Goal: Task Accomplishment & Management: Use online tool/utility

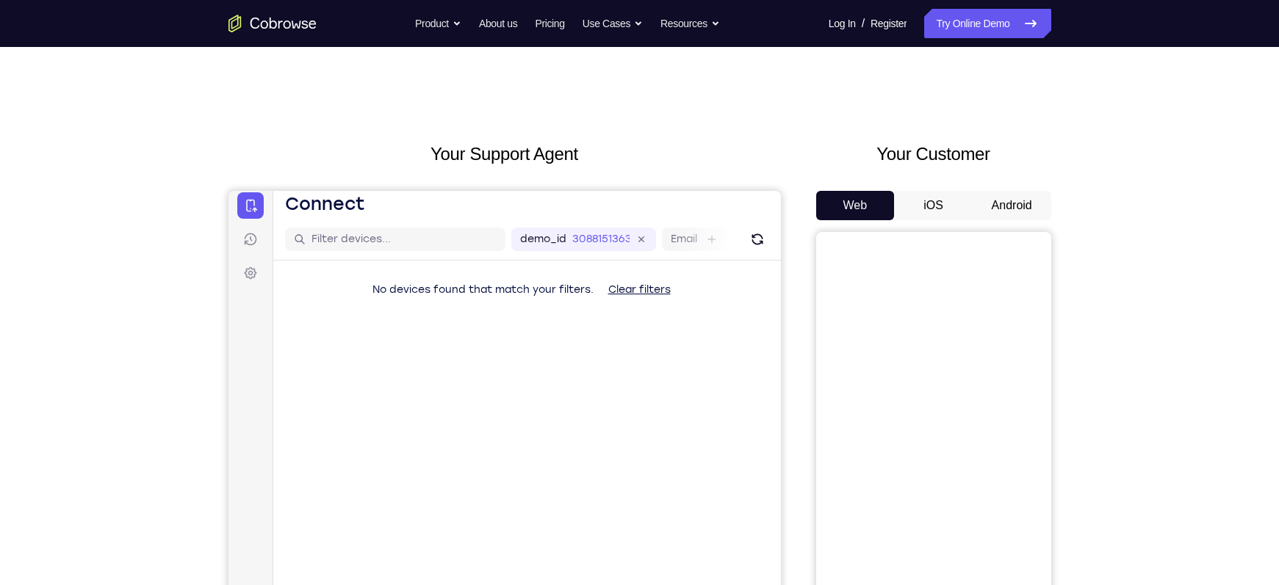
click at [1033, 209] on button "Android" at bounding box center [1011, 205] width 79 height 29
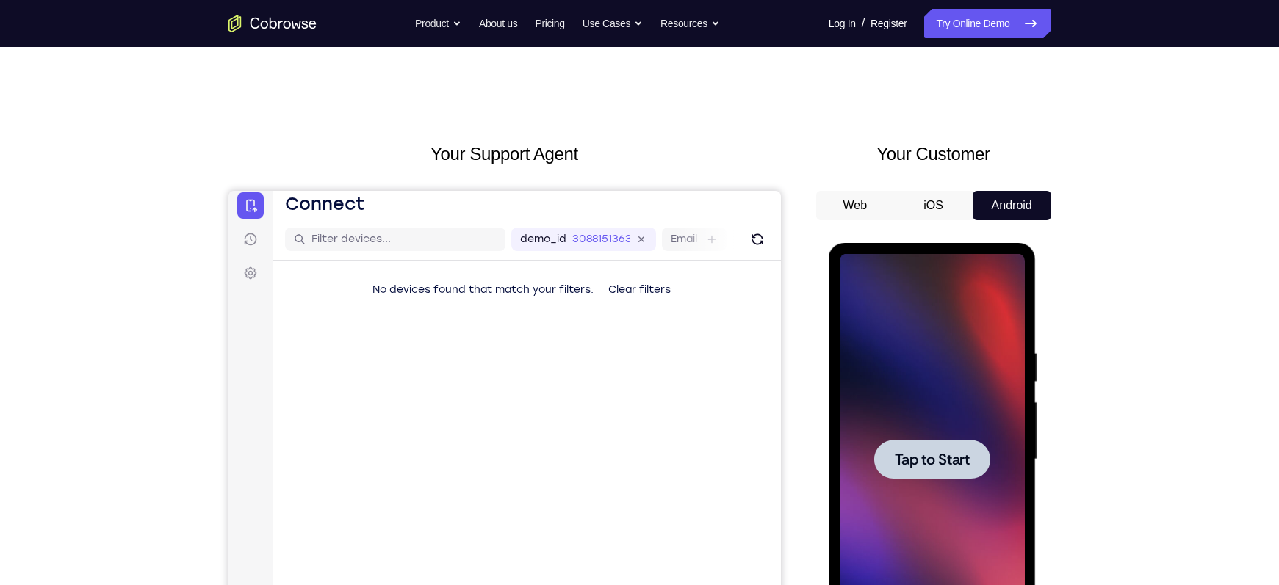
click at [948, 463] on span "Tap to Start" at bounding box center [932, 459] width 75 height 15
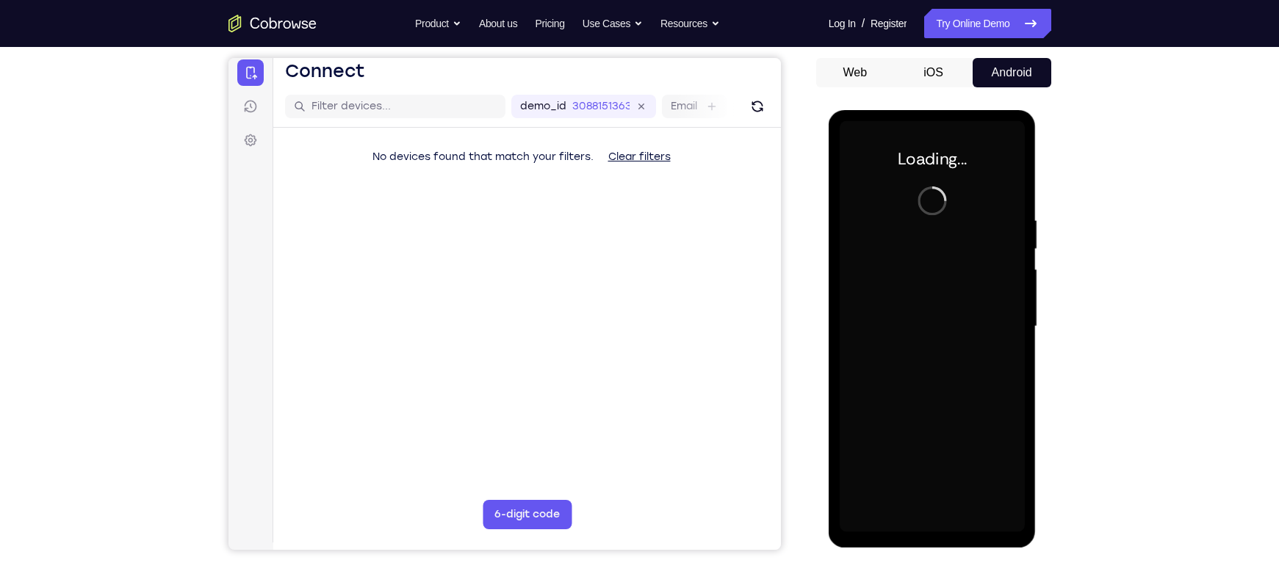
scroll to position [144, 0]
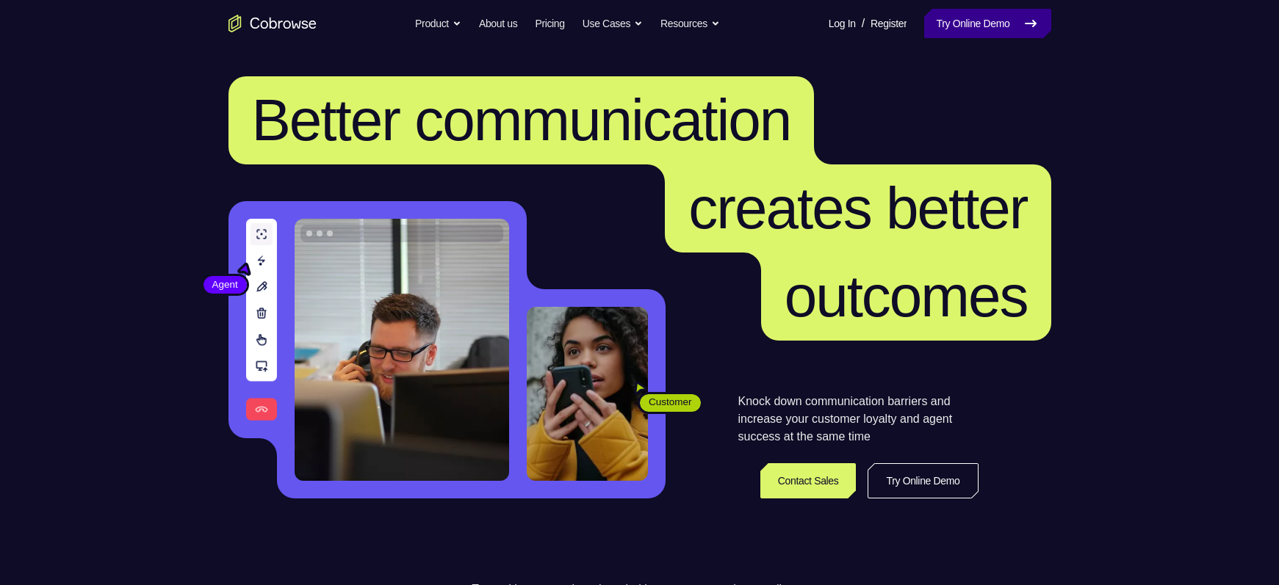
click at [978, 21] on link "Try Online Demo" at bounding box center [987, 23] width 126 height 29
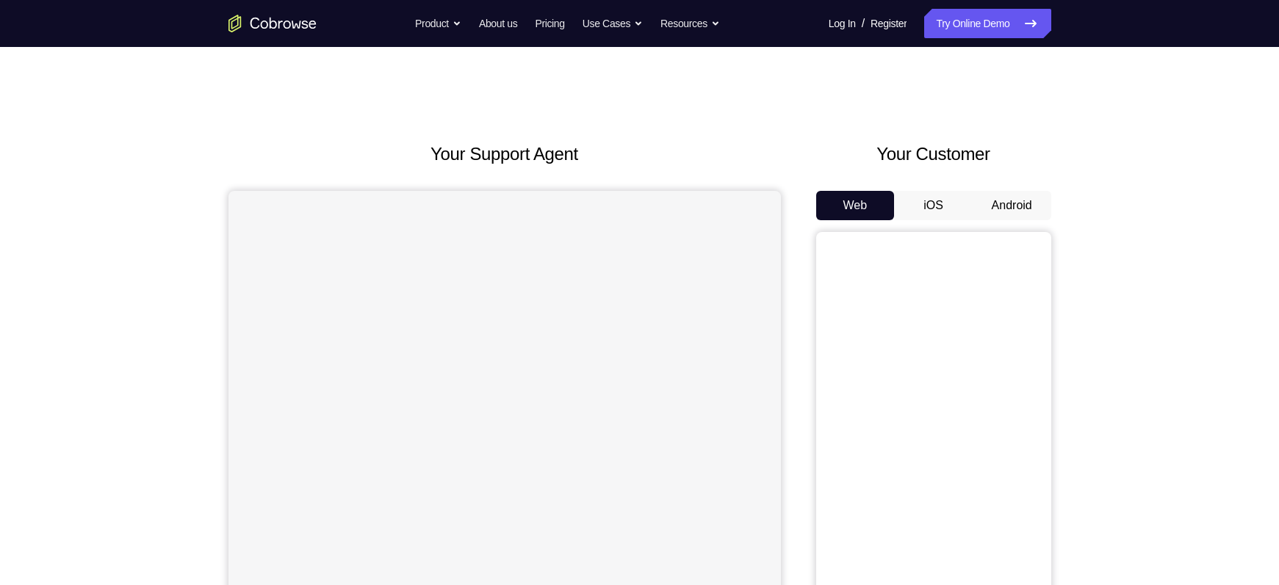
click at [1025, 202] on button "Android" at bounding box center [1011, 205] width 79 height 29
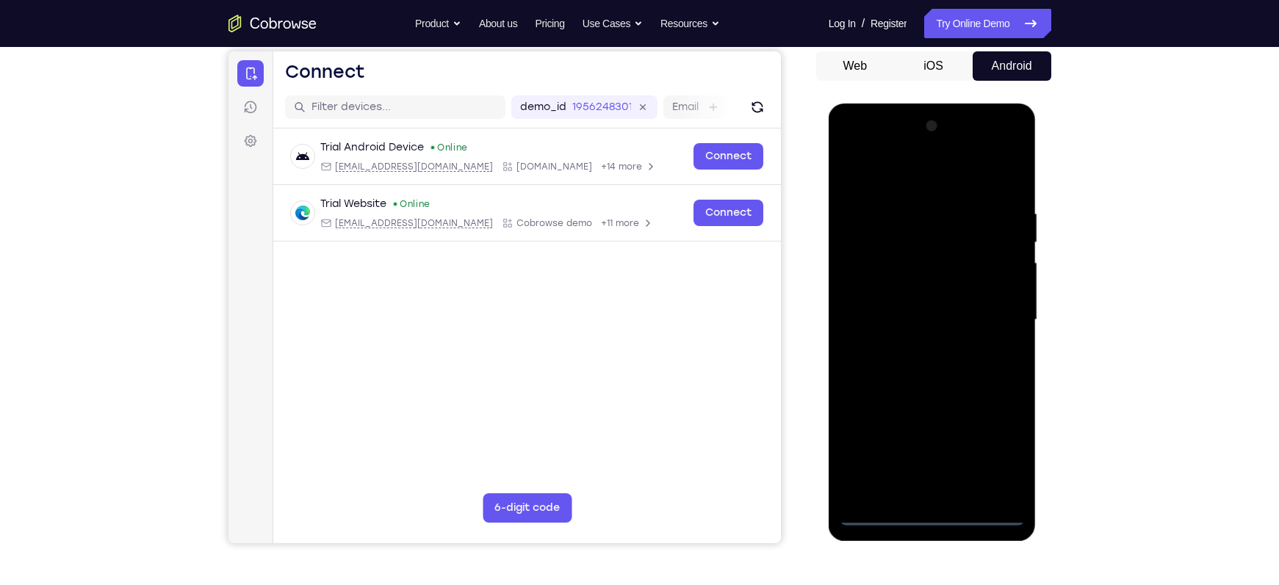
click at [931, 515] on div at bounding box center [931, 320] width 185 height 411
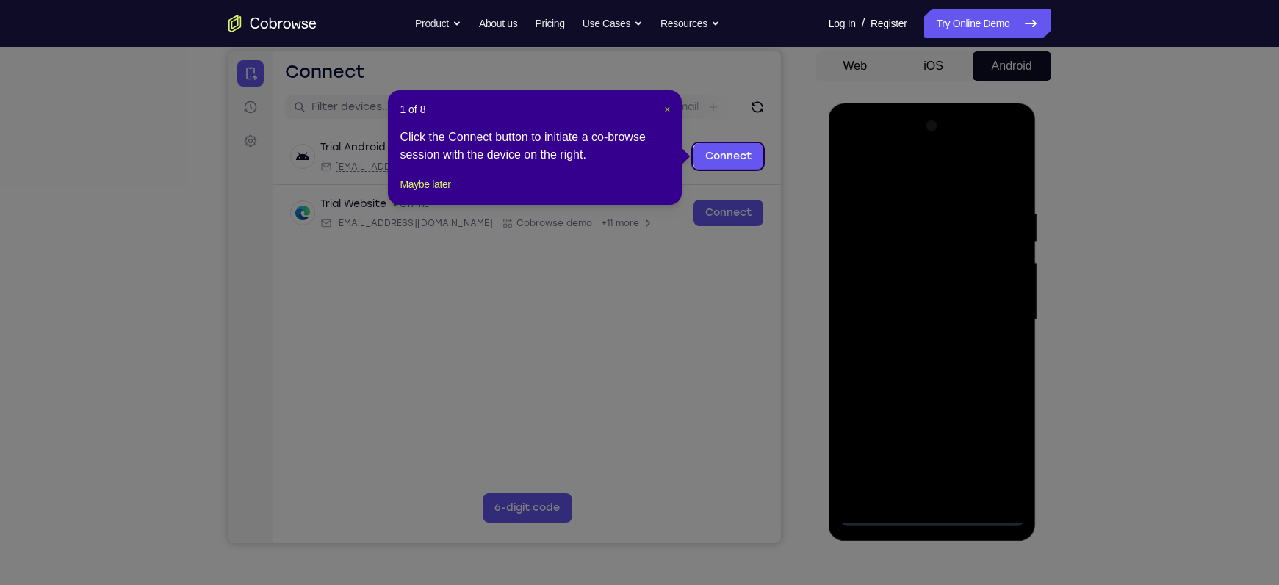
click at [666, 108] on span "×" at bounding box center [667, 110] width 6 height 12
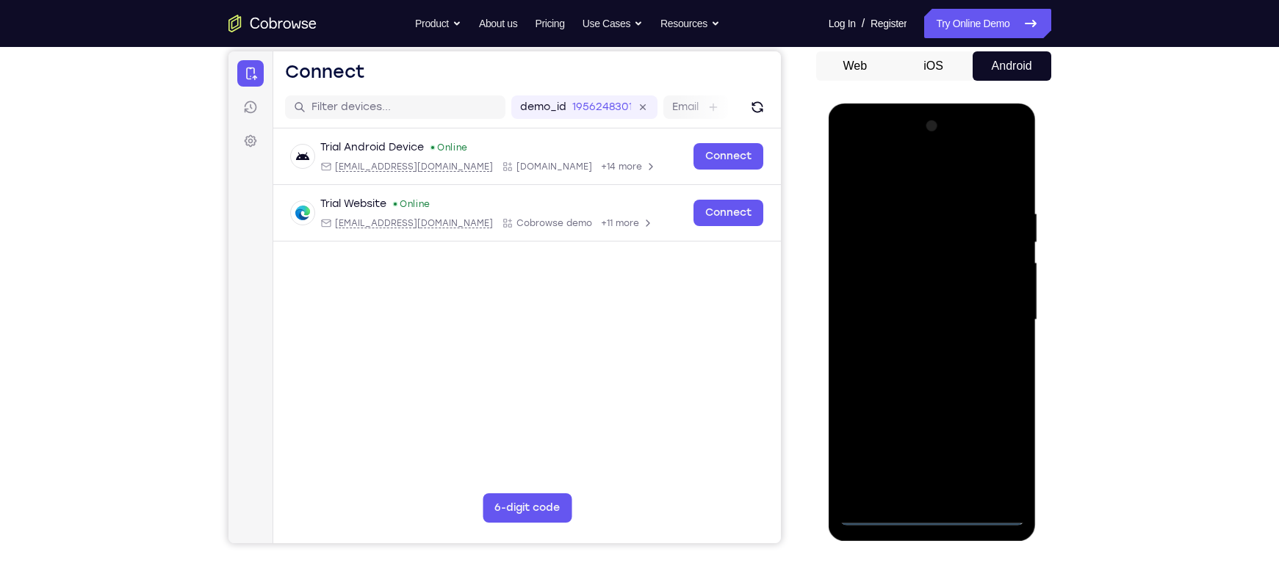
click at [991, 450] on div at bounding box center [931, 320] width 185 height 411
click at [864, 173] on div at bounding box center [931, 320] width 185 height 411
click at [991, 317] on div at bounding box center [931, 320] width 185 height 411
click at [911, 347] on div at bounding box center [931, 320] width 185 height 411
click at [919, 311] on div at bounding box center [931, 320] width 185 height 411
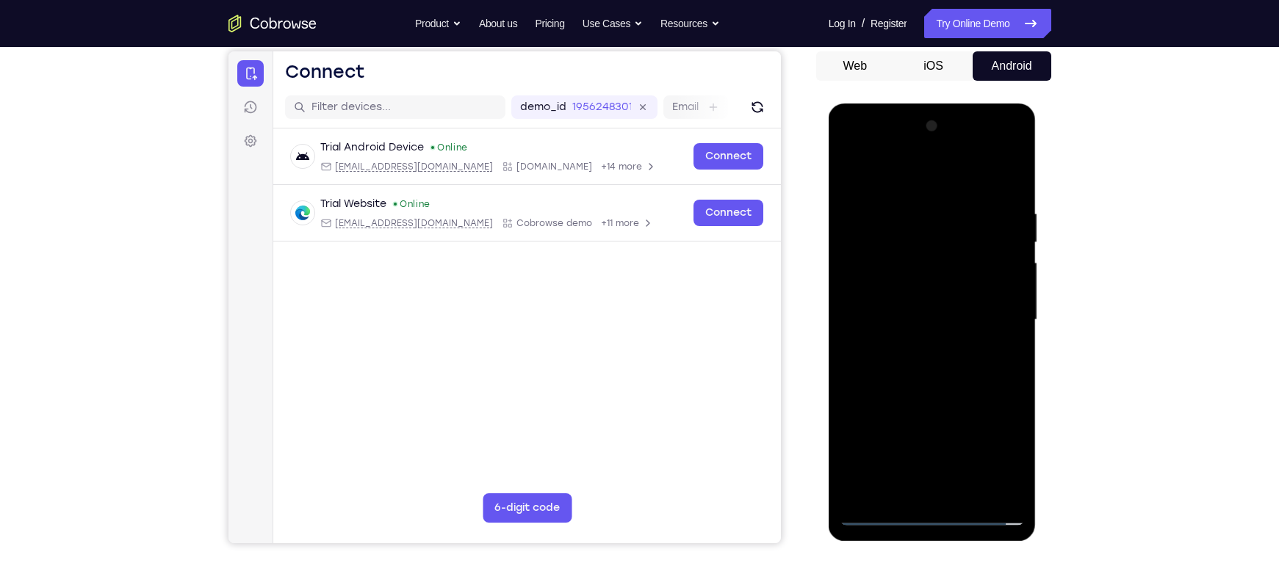
click at [891, 290] on div at bounding box center [931, 320] width 185 height 411
click at [914, 314] on div at bounding box center [931, 320] width 185 height 411
click at [906, 372] on div at bounding box center [931, 320] width 185 height 411
click at [925, 361] on div at bounding box center [931, 320] width 185 height 411
click at [999, 339] on div at bounding box center [931, 320] width 185 height 411
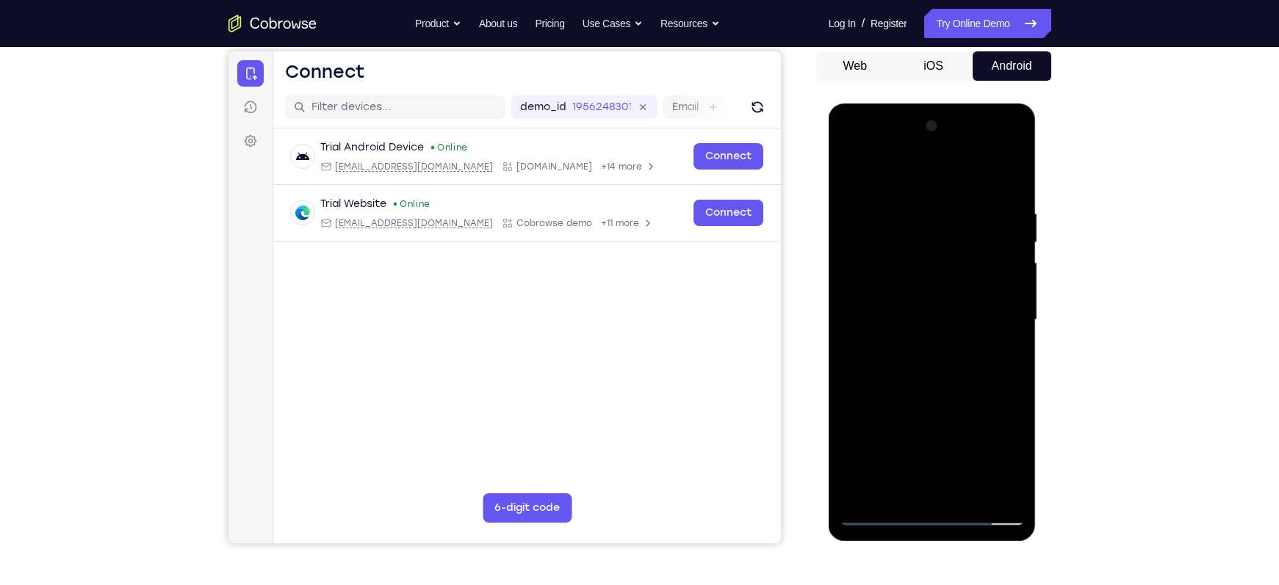
click at [914, 321] on div at bounding box center [931, 320] width 185 height 411
click at [896, 309] on div at bounding box center [931, 320] width 185 height 411
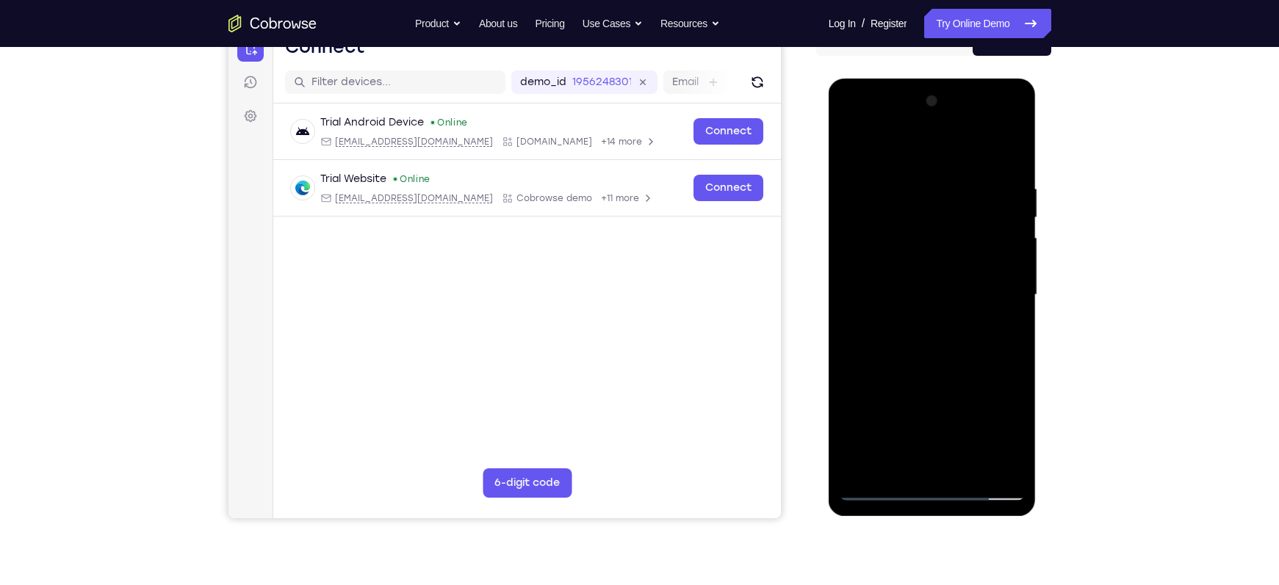
scroll to position [165, 0]
click at [1006, 460] on div at bounding box center [931, 294] width 185 height 411
click at [961, 325] on div at bounding box center [931, 294] width 185 height 411
click at [953, 351] on div at bounding box center [931, 294] width 185 height 411
click at [930, 350] on div at bounding box center [931, 294] width 185 height 411
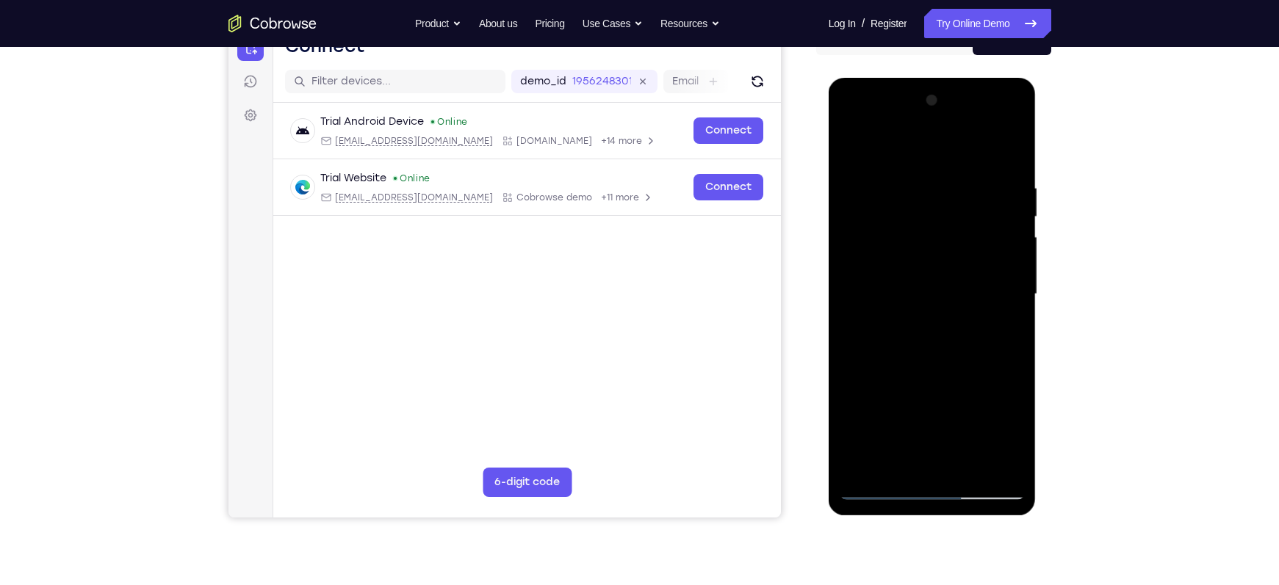
click at [930, 340] on div at bounding box center [931, 294] width 185 height 411
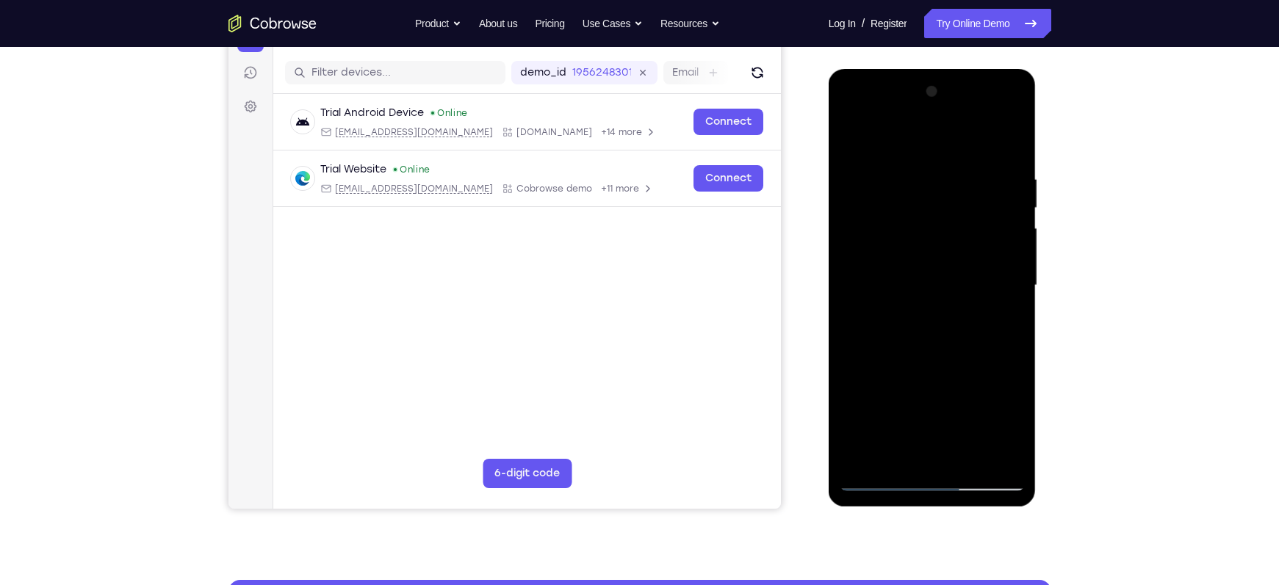
scroll to position [175, 0]
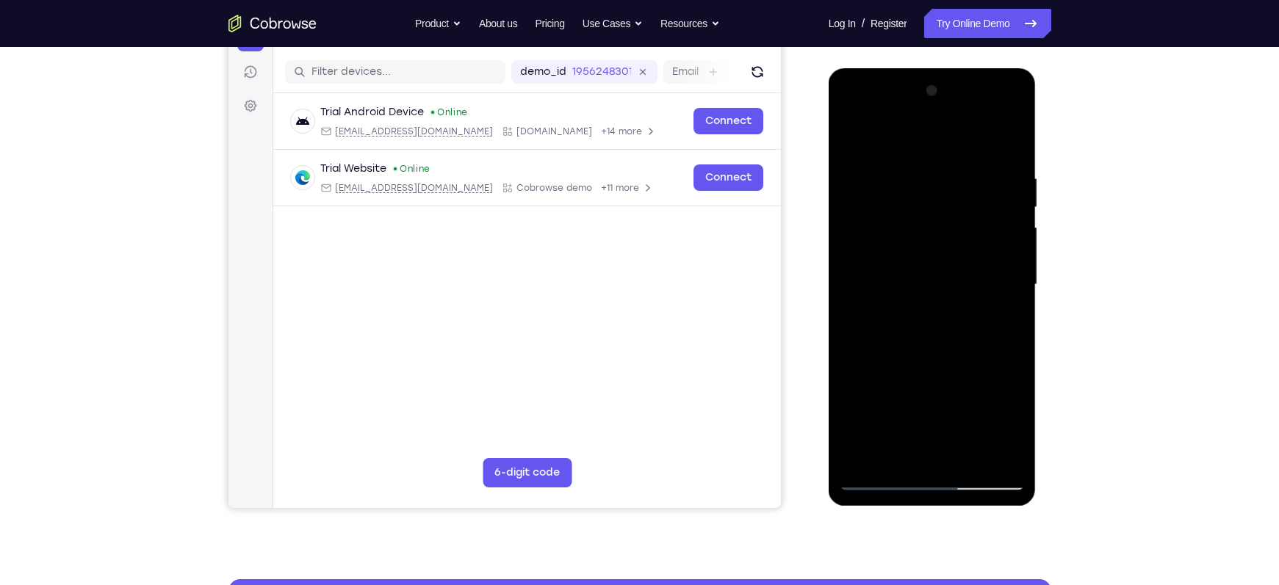
click at [922, 289] on div at bounding box center [931, 284] width 185 height 411
click at [1007, 449] on div at bounding box center [931, 284] width 185 height 411
click at [915, 318] on div at bounding box center [931, 284] width 185 height 411
click at [996, 329] on div at bounding box center [931, 284] width 185 height 411
click at [972, 343] on div at bounding box center [931, 284] width 185 height 411
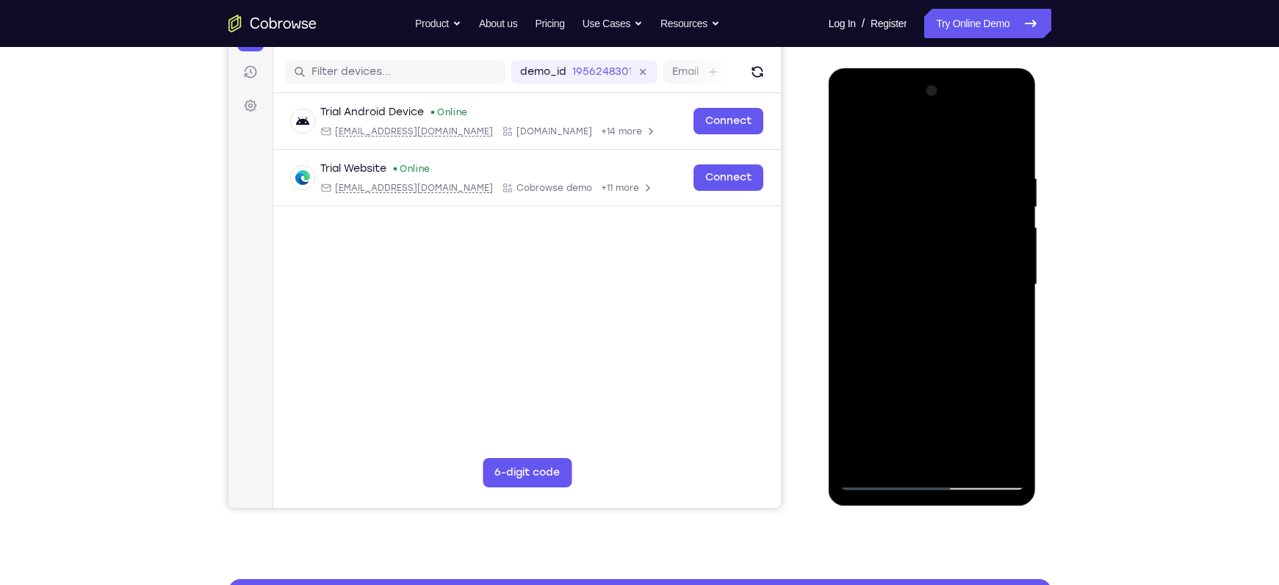
click at [895, 320] on div at bounding box center [931, 284] width 185 height 411
click at [903, 286] on div at bounding box center [931, 284] width 185 height 411
click at [932, 332] on div at bounding box center [931, 284] width 185 height 411
click at [1000, 452] on div at bounding box center [931, 284] width 185 height 411
click at [969, 313] on div at bounding box center [931, 284] width 185 height 411
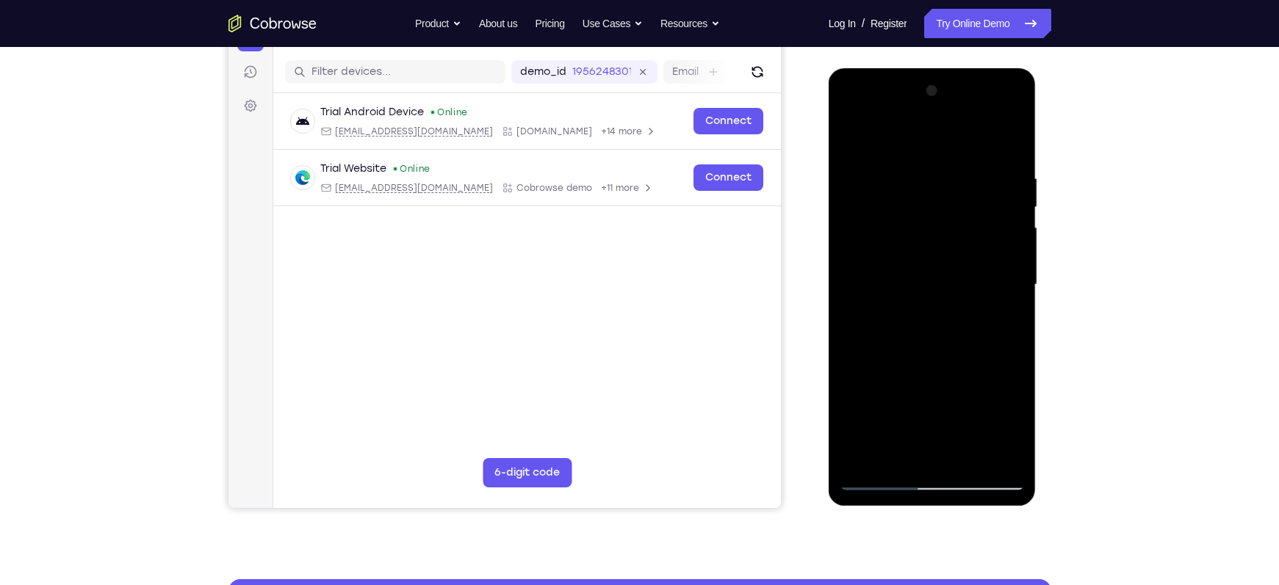
click at [913, 357] on div at bounding box center [931, 284] width 185 height 411
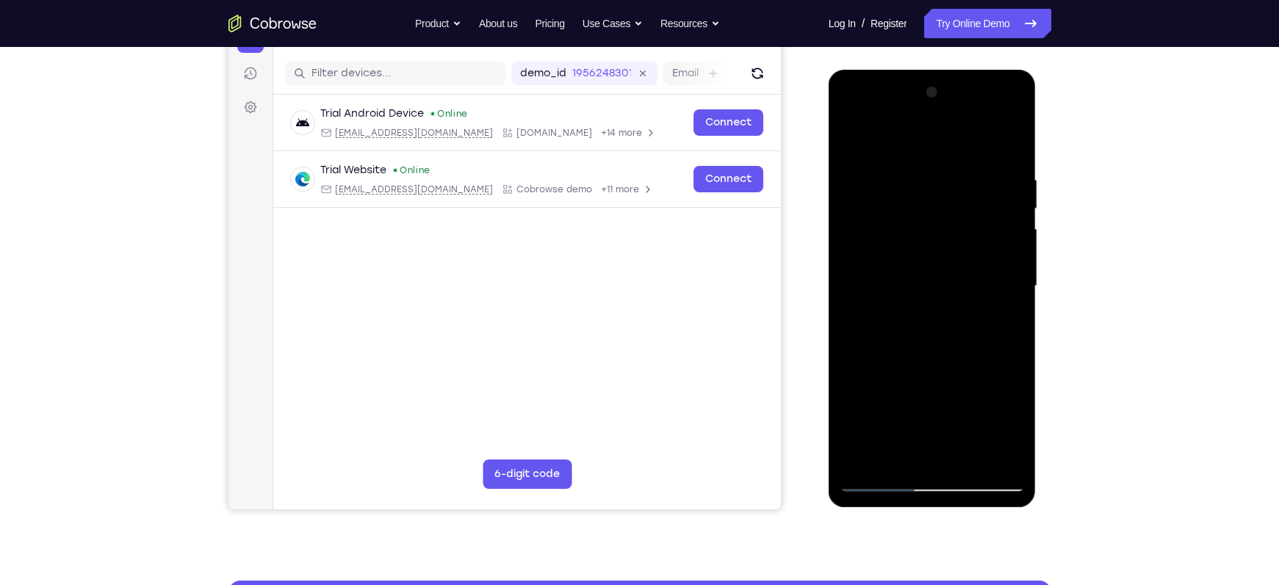
click at [910, 178] on div at bounding box center [931, 286] width 185 height 411
click at [989, 264] on div at bounding box center [931, 286] width 185 height 411
drag, startPoint x: 949, startPoint y: 306, endPoint x: 1002, endPoint y: 289, distance: 55.3
click at [1002, 289] on div at bounding box center [931, 286] width 185 height 411
click at [991, 454] on div at bounding box center [931, 286] width 185 height 411
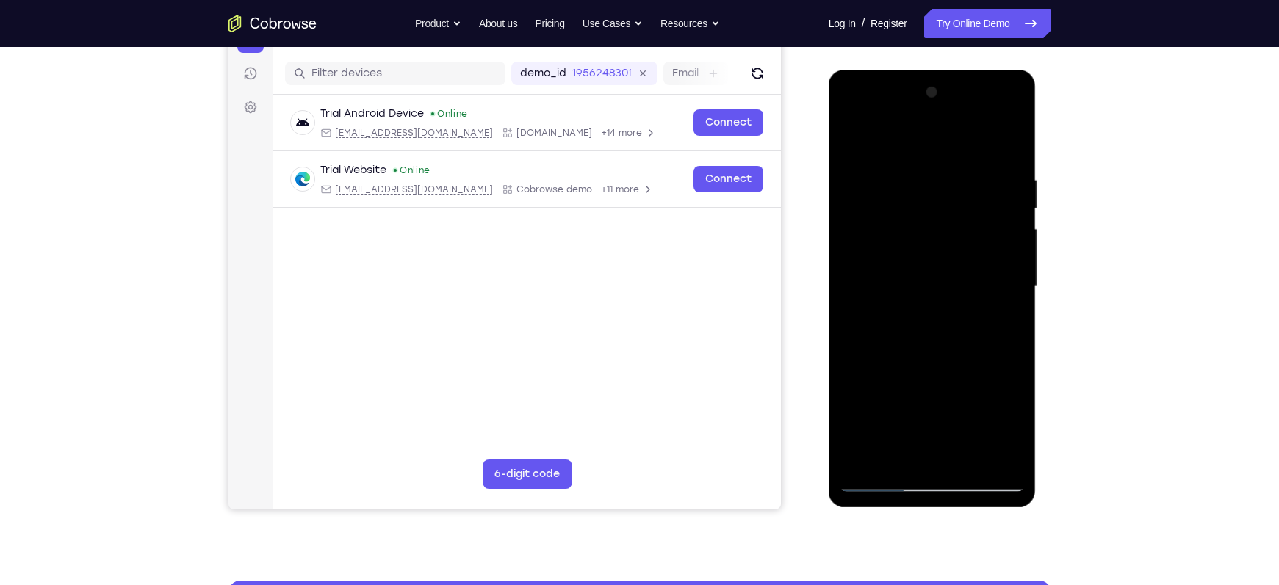
click at [880, 480] on div at bounding box center [931, 286] width 185 height 411
click at [971, 461] on div at bounding box center [931, 286] width 185 height 411
click at [948, 364] on div at bounding box center [931, 286] width 185 height 411
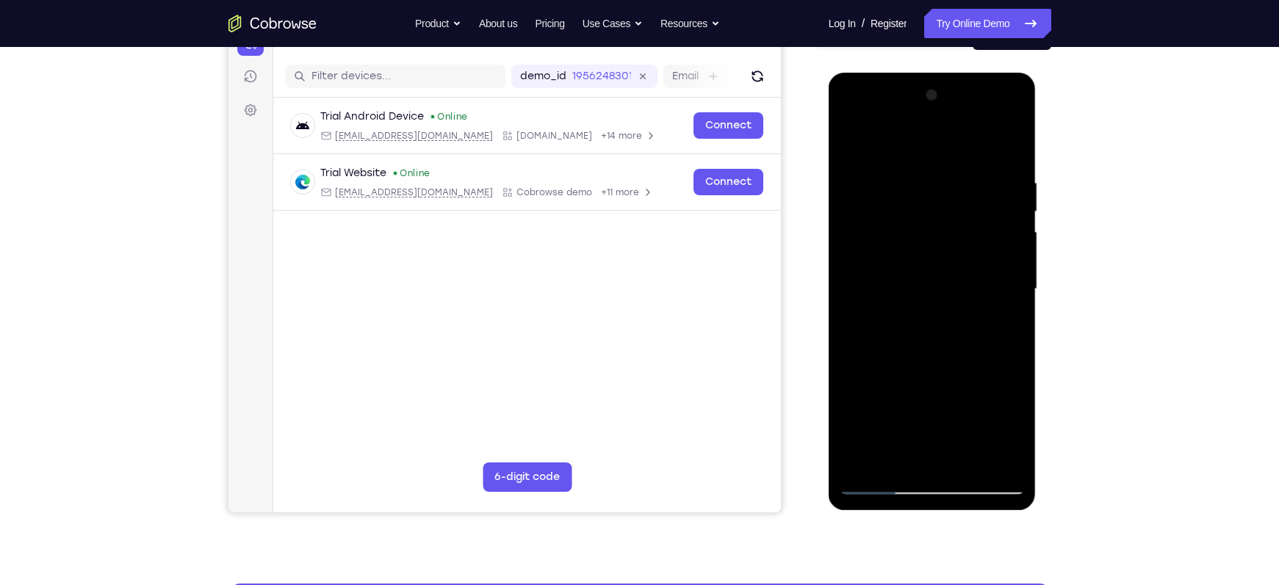
click at [853, 145] on div at bounding box center [931, 289] width 185 height 411
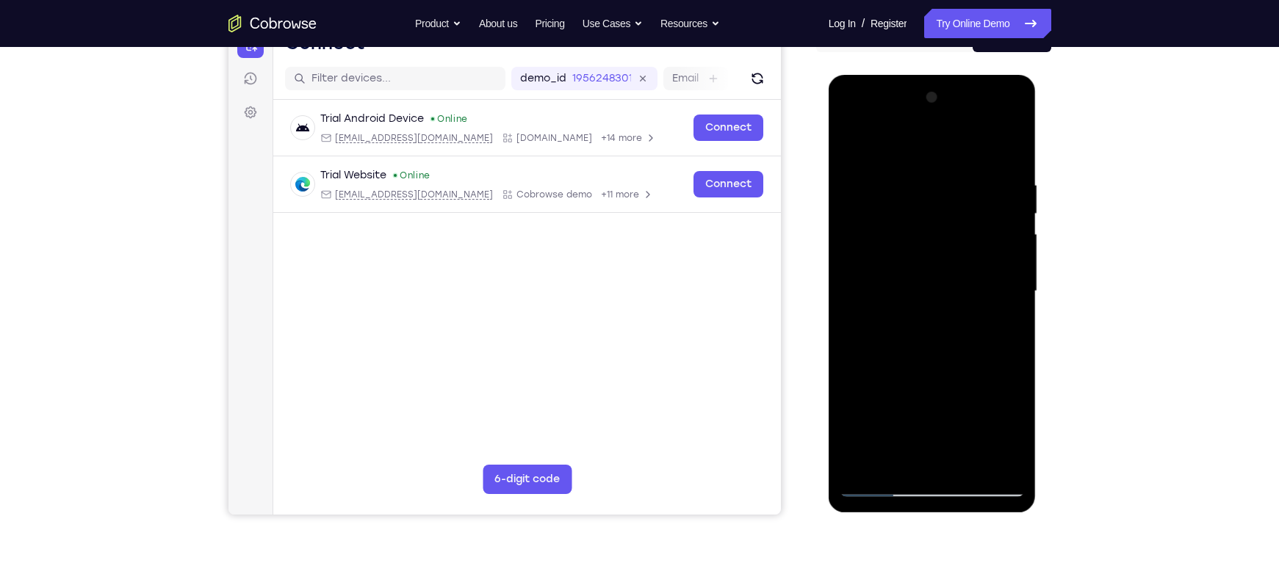
click at [1016, 142] on div at bounding box center [931, 291] width 185 height 411
click at [1005, 466] on div at bounding box center [931, 291] width 185 height 411
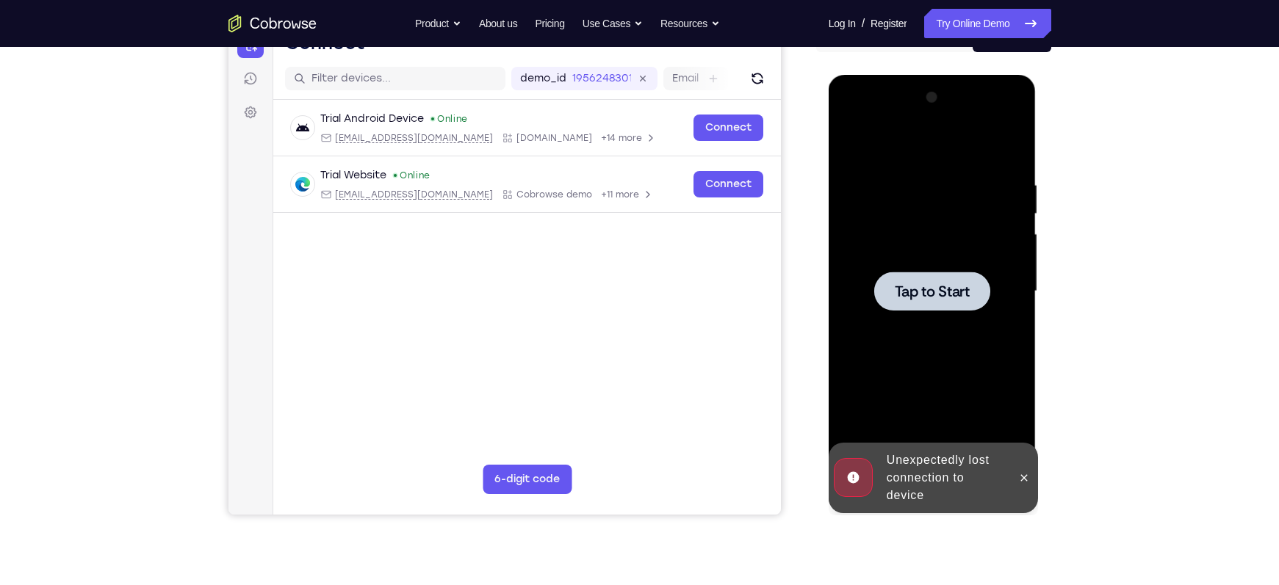
click at [946, 272] on div at bounding box center [932, 291] width 116 height 39
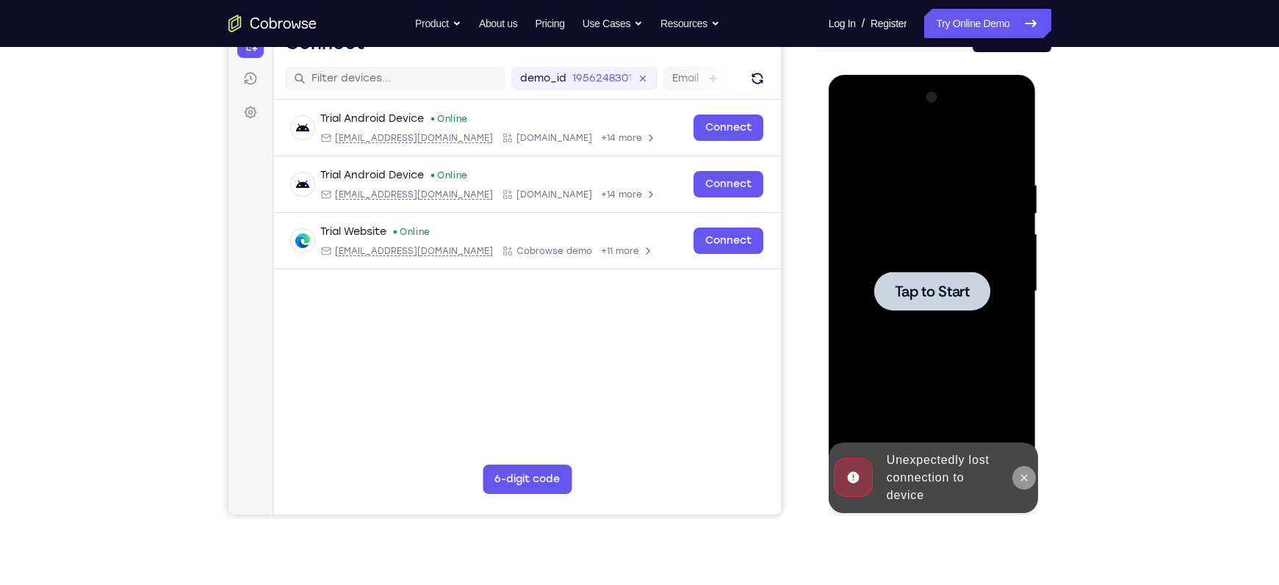
click at [1028, 484] on button at bounding box center [1024, 478] width 24 height 24
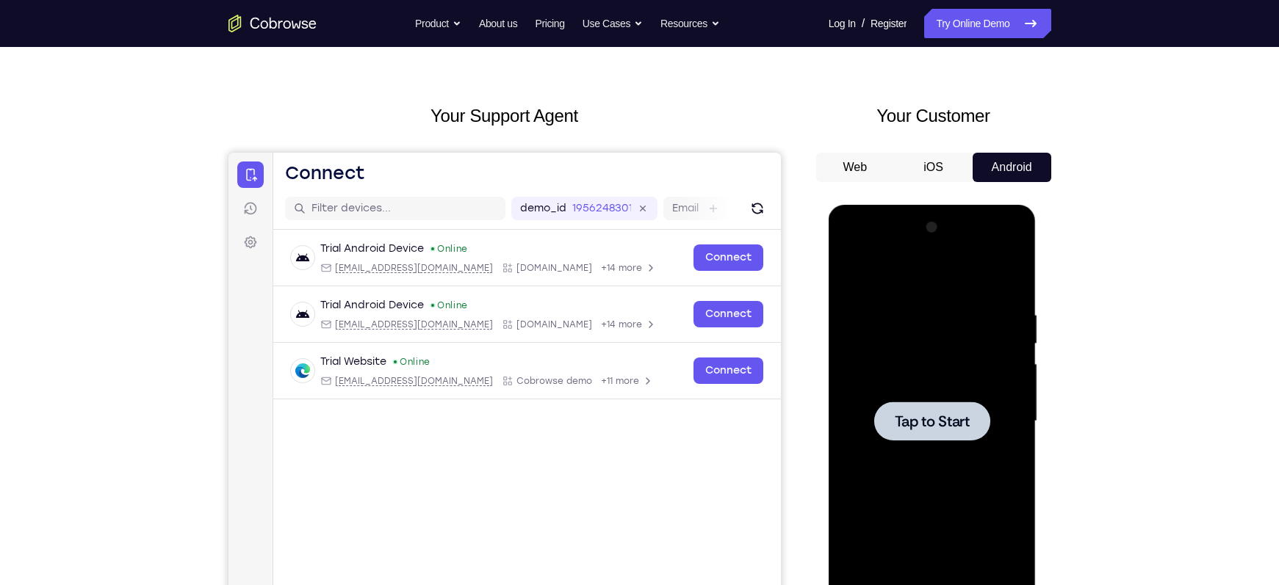
scroll to position [124, 0]
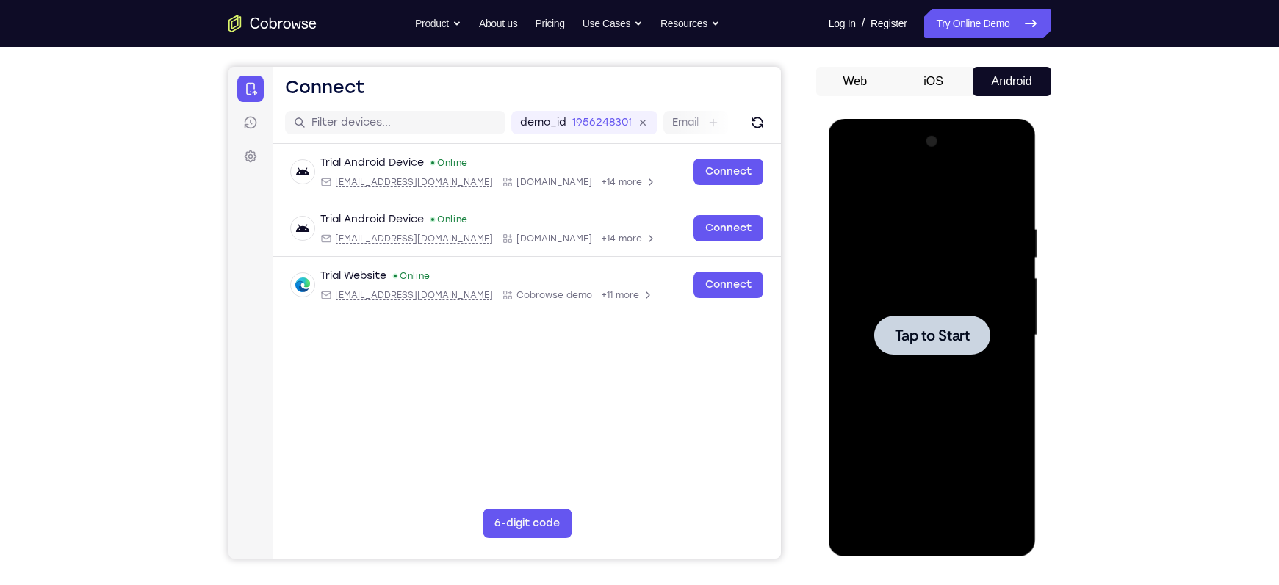
click at [950, 340] on span "Tap to Start" at bounding box center [932, 335] width 75 height 15
click at [982, 342] on div at bounding box center [932, 335] width 116 height 39
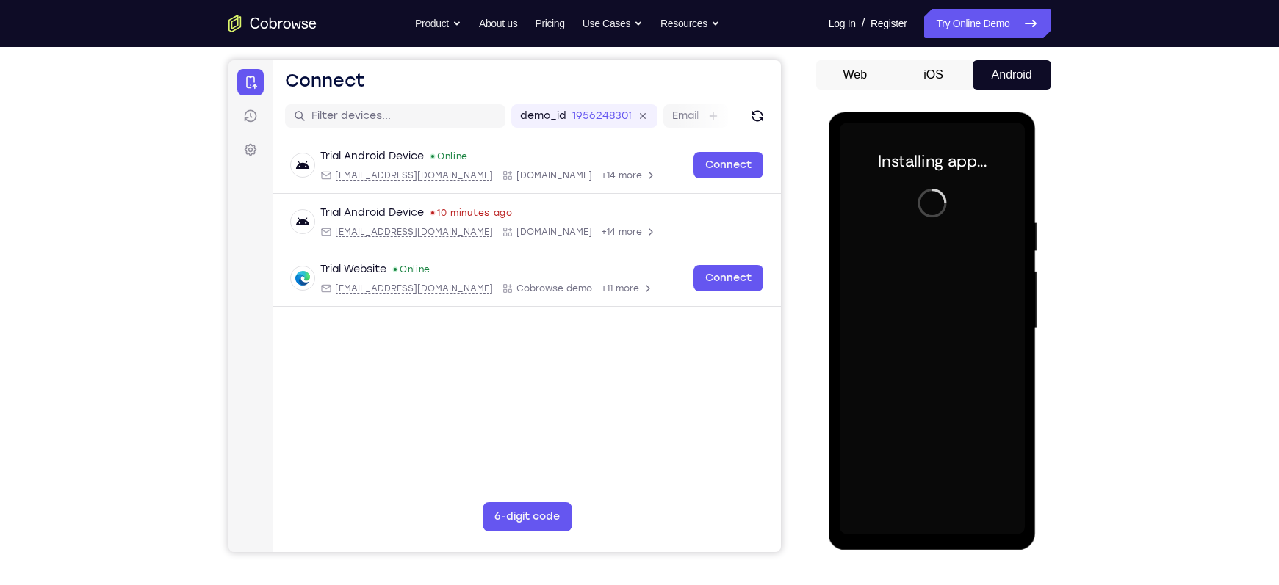
scroll to position [135, 0]
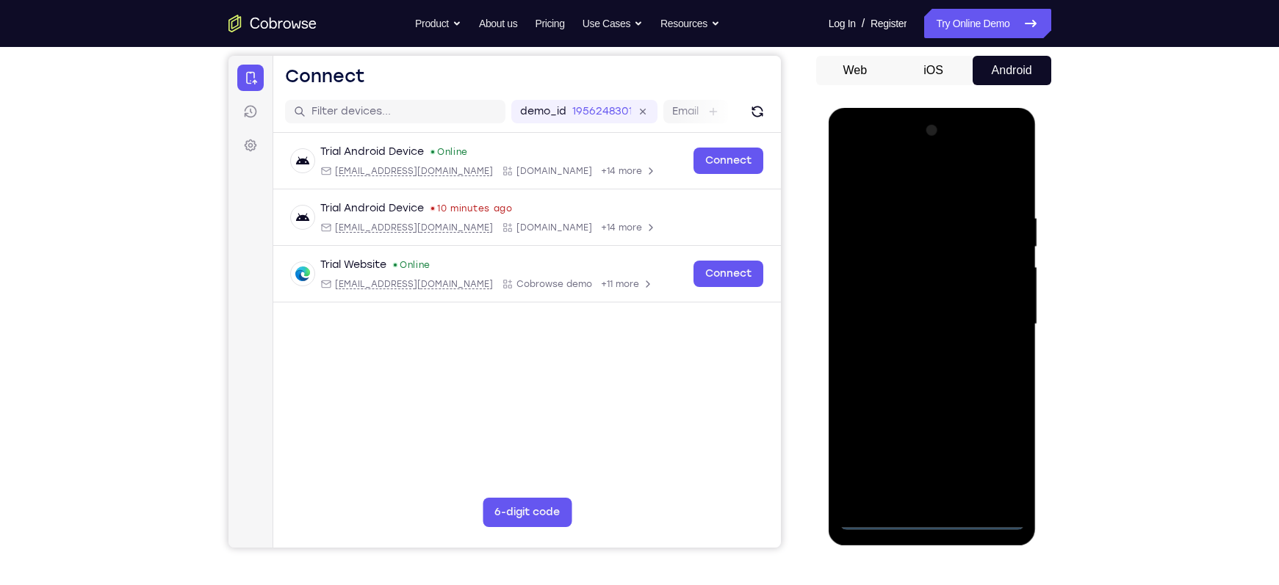
click at [931, 517] on div at bounding box center [931, 324] width 185 height 411
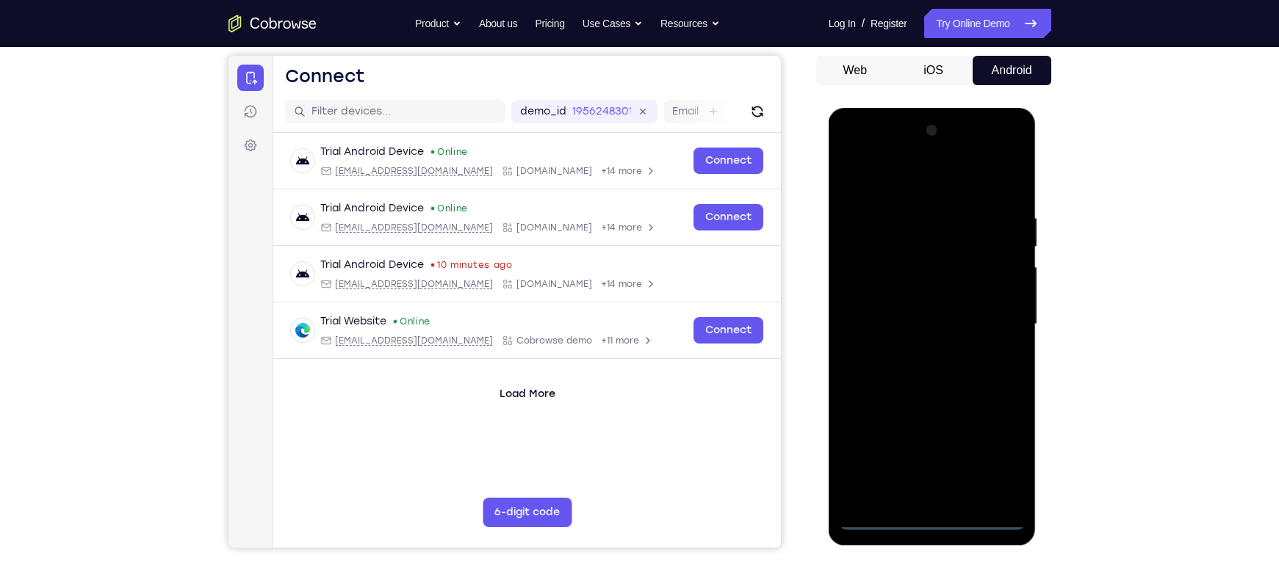
click at [1000, 461] on div at bounding box center [931, 324] width 185 height 411
click at [858, 185] on div at bounding box center [931, 324] width 185 height 411
click at [996, 321] on div at bounding box center [931, 324] width 185 height 411
click at [918, 356] on div at bounding box center [931, 324] width 185 height 411
click at [896, 315] on div at bounding box center [931, 324] width 185 height 411
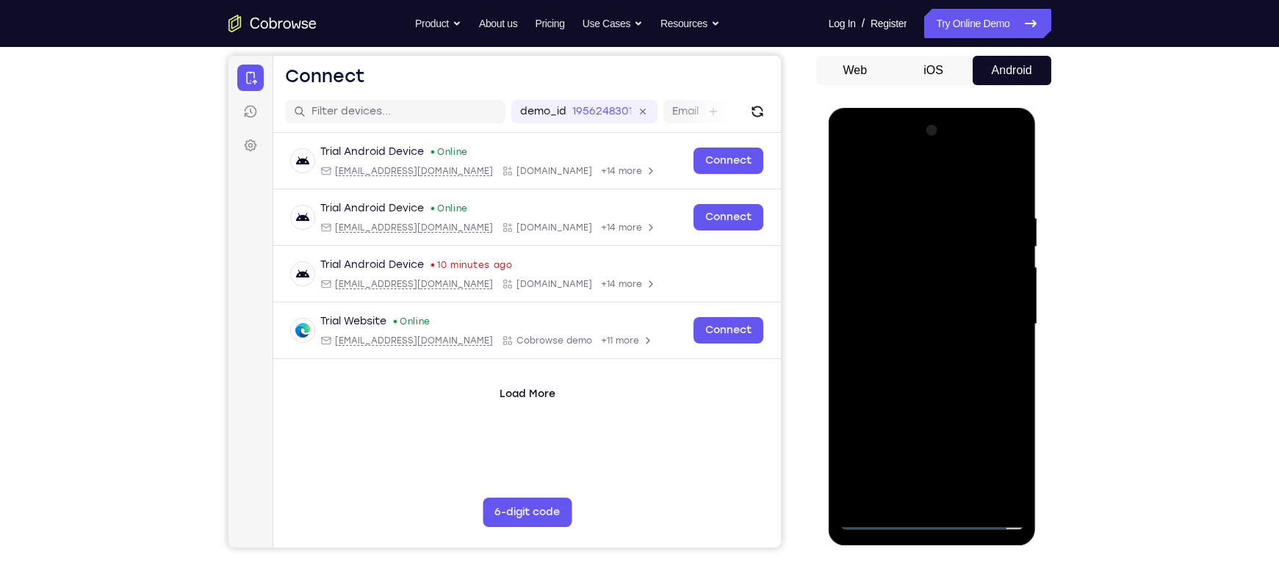
click at [886, 295] on div at bounding box center [931, 324] width 185 height 411
click at [876, 320] on div at bounding box center [931, 324] width 185 height 411
click at [875, 373] on div at bounding box center [931, 324] width 185 height 411
click at [924, 391] on div at bounding box center [931, 324] width 185 height 411
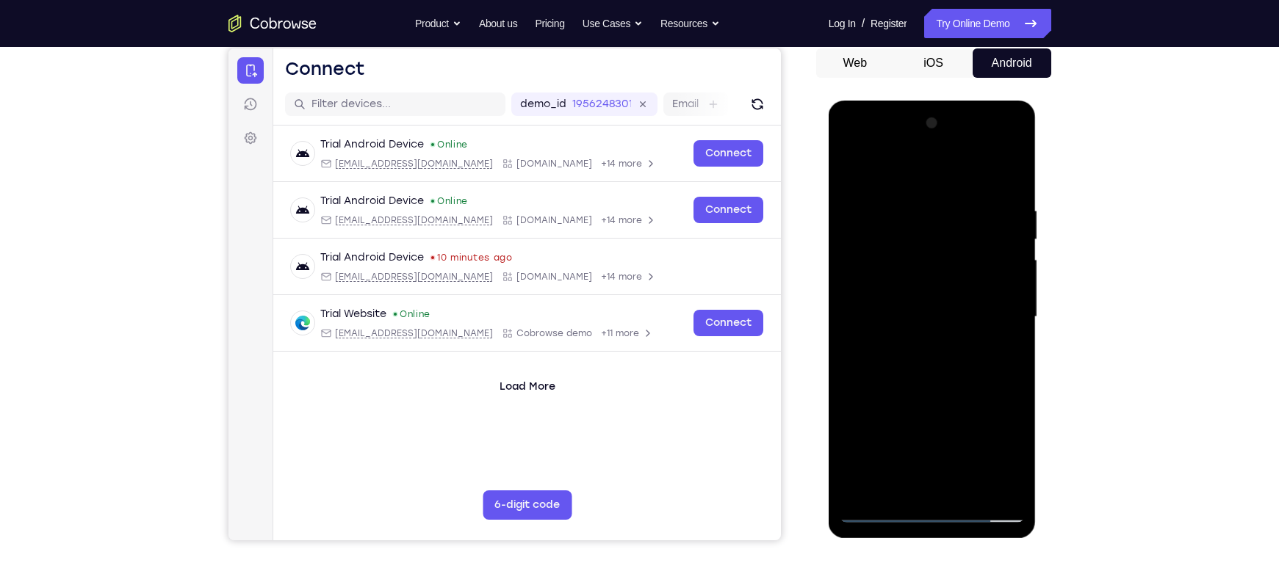
scroll to position [142, 0]
click at [922, 212] on div at bounding box center [931, 317] width 185 height 411
click at [952, 205] on div at bounding box center [931, 317] width 185 height 411
click at [951, 209] on div at bounding box center [931, 317] width 185 height 411
